Goal: Task Accomplishment & Management: Complete application form

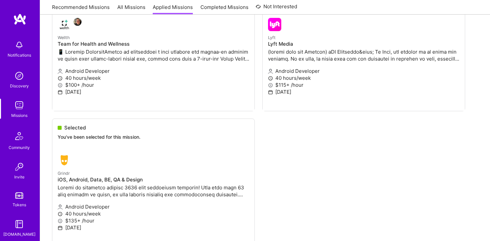
scroll to position [200, 0]
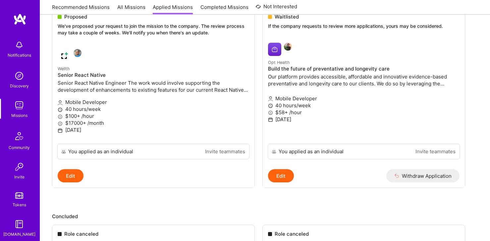
scroll to position [0, 0]
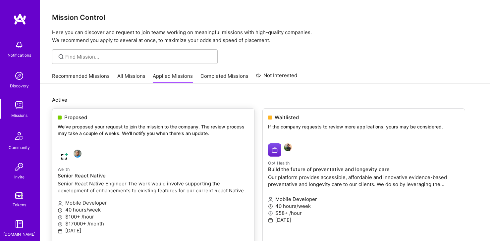
click at [119, 142] on div "Proposed We've proposed your request to join the mission to the company. The re…" at bounding box center [153, 127] width 202 height 36
click at [64, 156] on img at bounding box center [64, 156] width 13 height 13
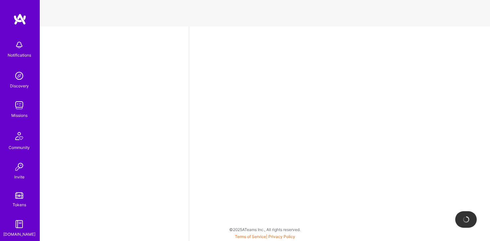
select select "US"
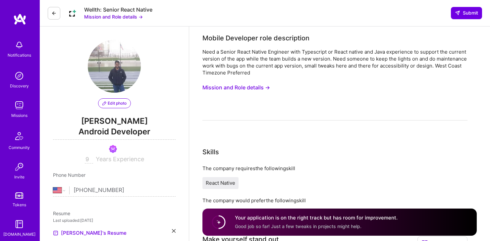
click at [128, 15] on button "Mission and Role details →" at bounding box center [113, 16] width 59 height 7
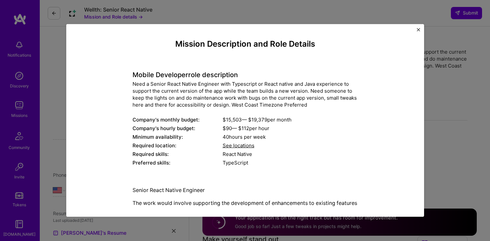
click at [418, 30] on img "Close" at bounding box center [418, 29] width 3 height 3
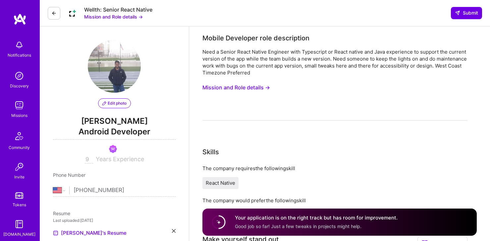
click at [59, 14] on button at bounding box center [54, 13] width 13 height 13
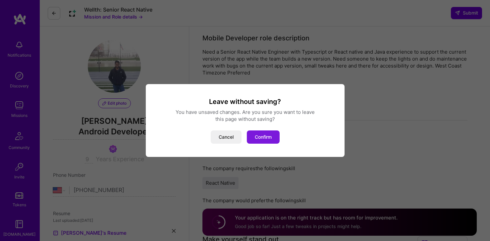
click at [267, 142] on button "Confirm" at bounding box center [263, 137] width 33 height 13
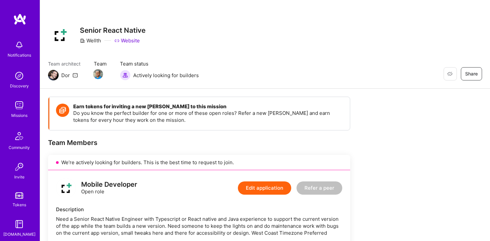
click at [65, 77] on div "Dor" at bounding box center [65, 75] width 9 height 7
click at [75, 76] on icon at bounding box center [75, 75] width 5 height 5
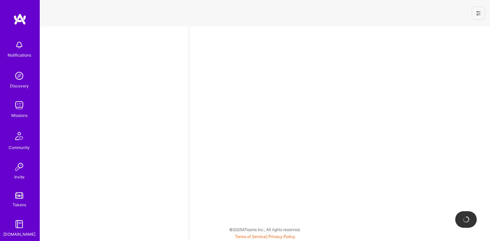
select select "US"
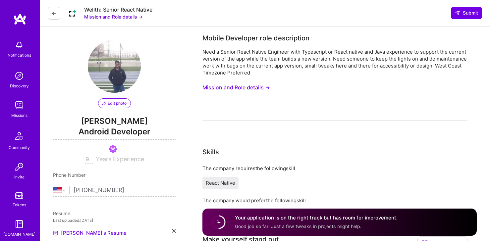
click at [24, 105] on img at bounding box center [19, 105] width 13 height 13
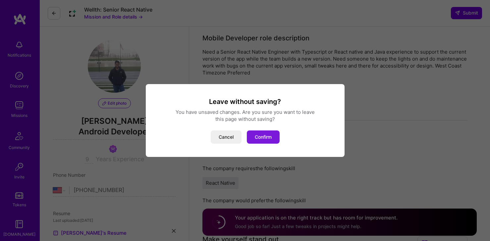
click at [265, 137] on button "Confirm" at bounding box center [263, 137] width 33 height 13
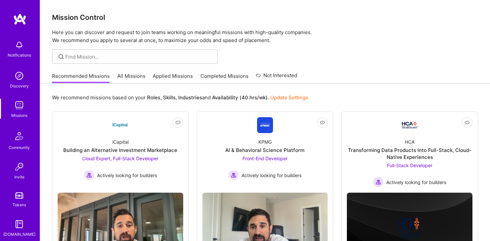
click at [173, 76] on link "Applied Missions" at bounding box center [173, 78] width 40 height 11
